Goal: Information Seeking & Learning: Learn about a topic

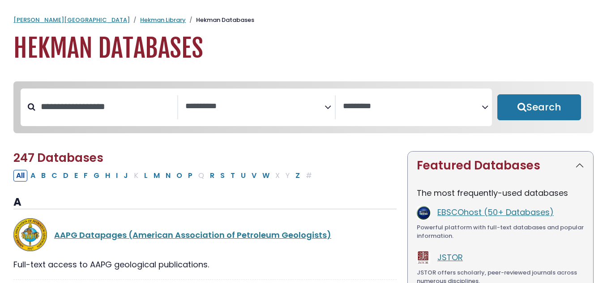
select select "Database Subject Filter"
select select "Database Vendors Filter"
click at [128, 107] on input "Search database by title or keyword" at bounding box center [106, 106] width 142 height 15
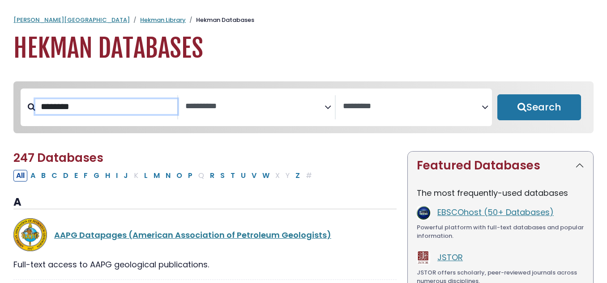
type input "********"
click at [498, 94] on button "Search" at bounding box center [540, 107] width 84 height 26
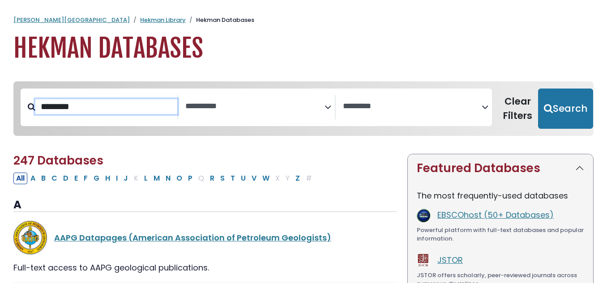
select select "Database Subject Filter"
select select "Database Vendors Filter"
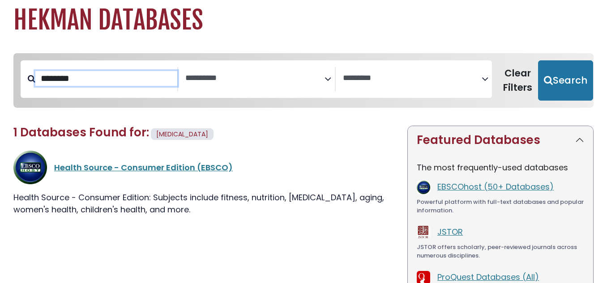
scroll to position [28, 0]
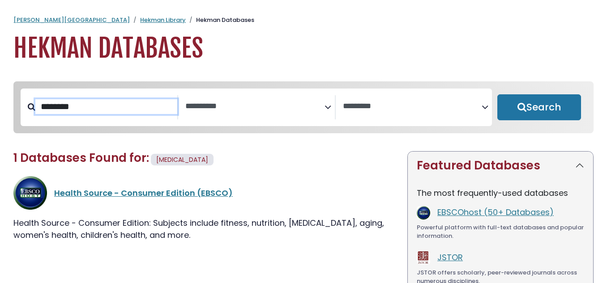
select select "Database Subject Filter"
select select "Database Vendors Filter"
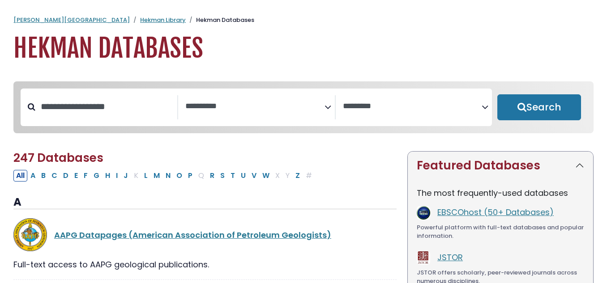
click at [329, 112] on icon "Search filters" at bounding box center [328, 105] width 7 height 13
click at [348, 204] on h3 "A" at bounding box center [204, 202] width 383 height 13
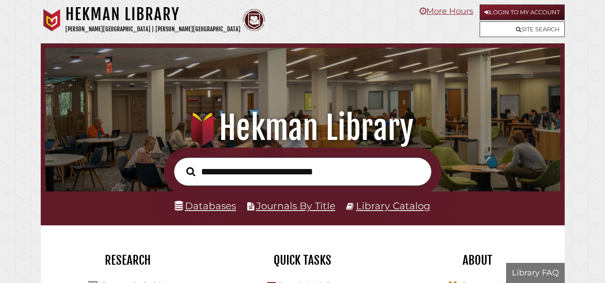
scroll to position [170, 510]
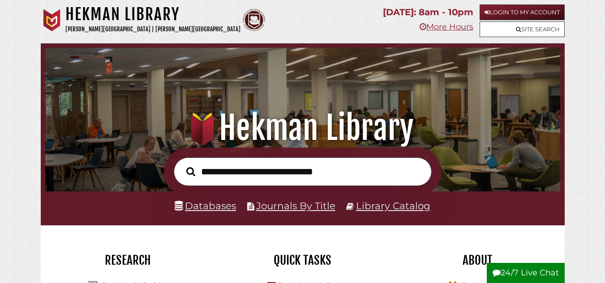
click at [241, 176] on input "text" at bounding box center [303, 172] width 258 height 29
type input "********"
click at [182, 165] on button "Search" at bounding box center [191, 172] width 18 height 14
